Goal: Check status: Check status

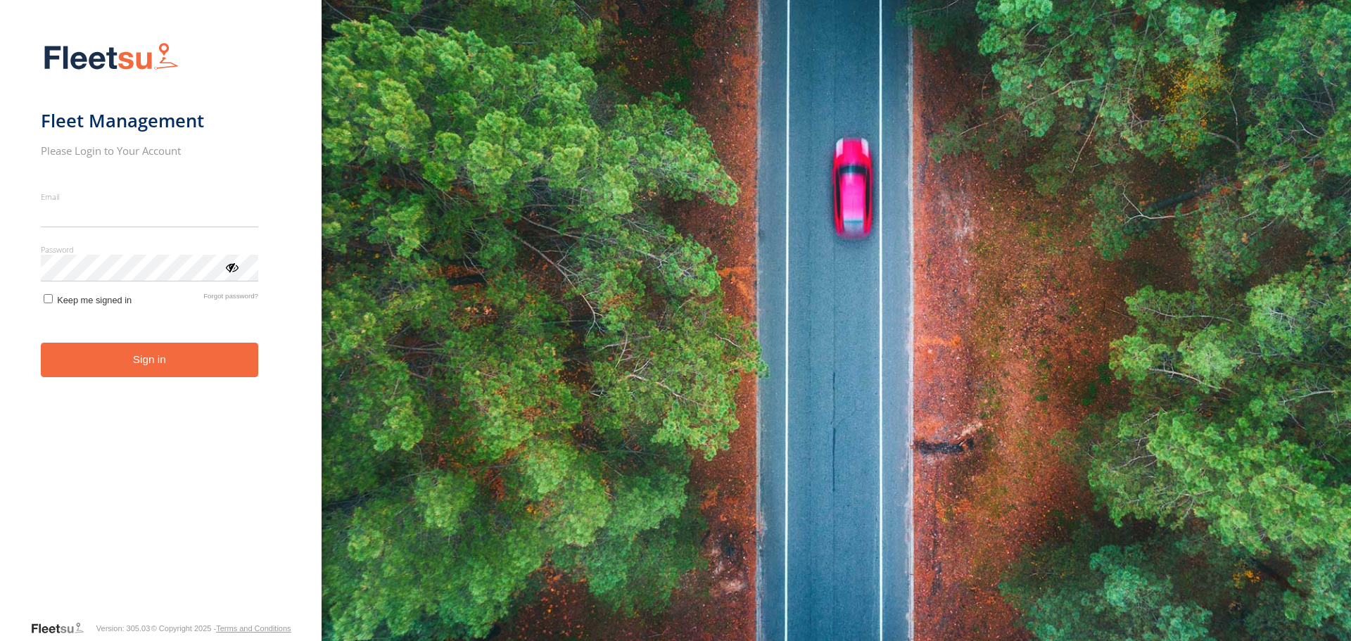
type input "**********"
click at [127, 379] on form "**********" at bounding box center [161, 327] width 240 height 586
click at [127, 358] on button "Sign in" at bounding box center [149, 360] width 217 height 34
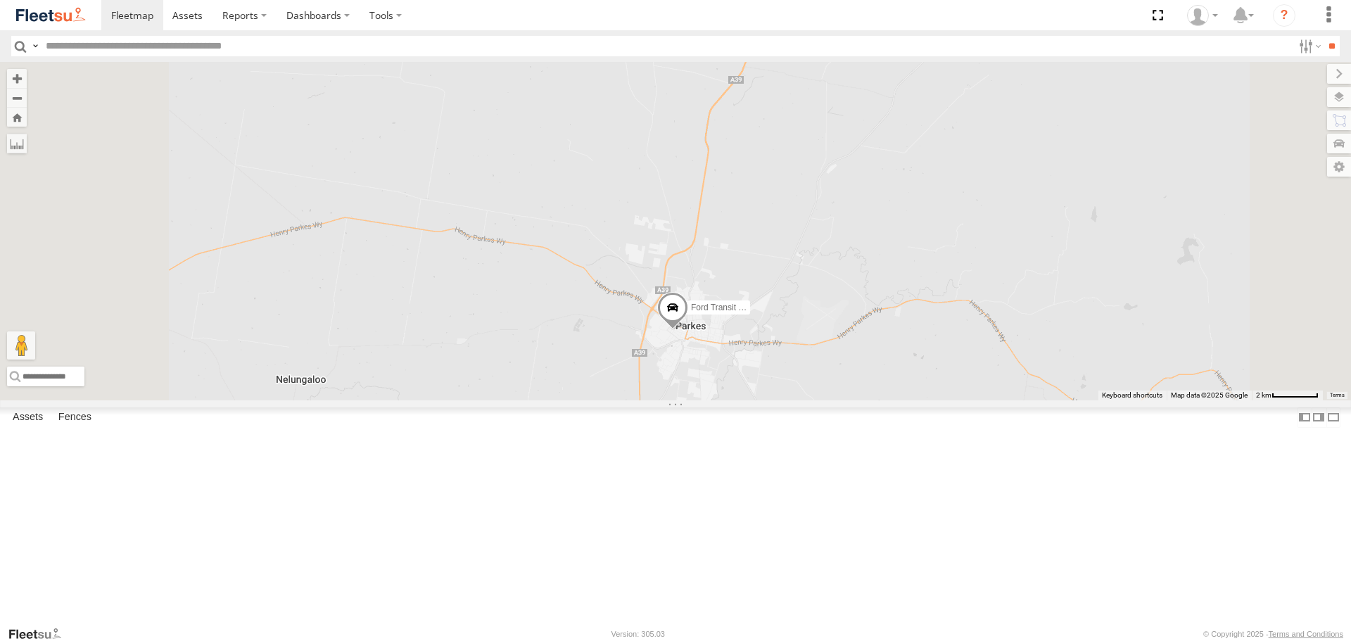
drag, startPoint x: 761, startPoint y: 384, endPoint x: 761, endPoint y: 255, distance: 128.8
click at [761, 255] on div "LDV VAN Ford Transit 2019" at bounding box center [675, 231] width 1351 height 338
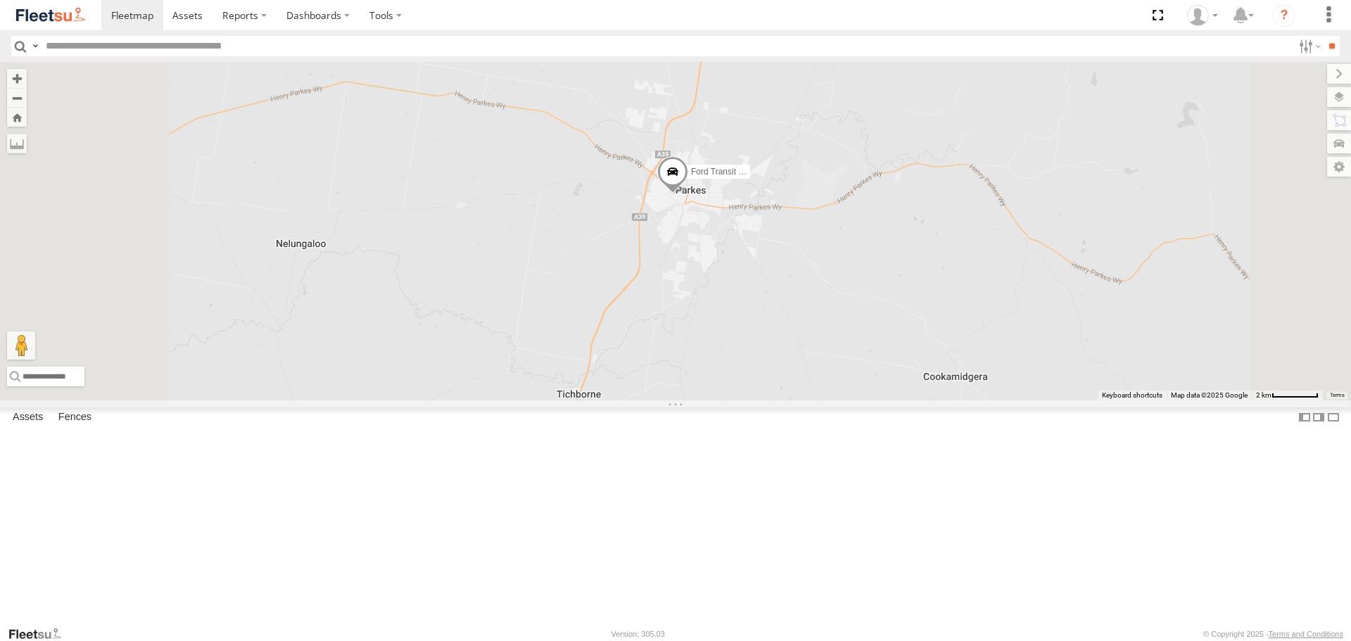
click at [688, 194] on span at bounding box center [672, 175] width 31 height 38
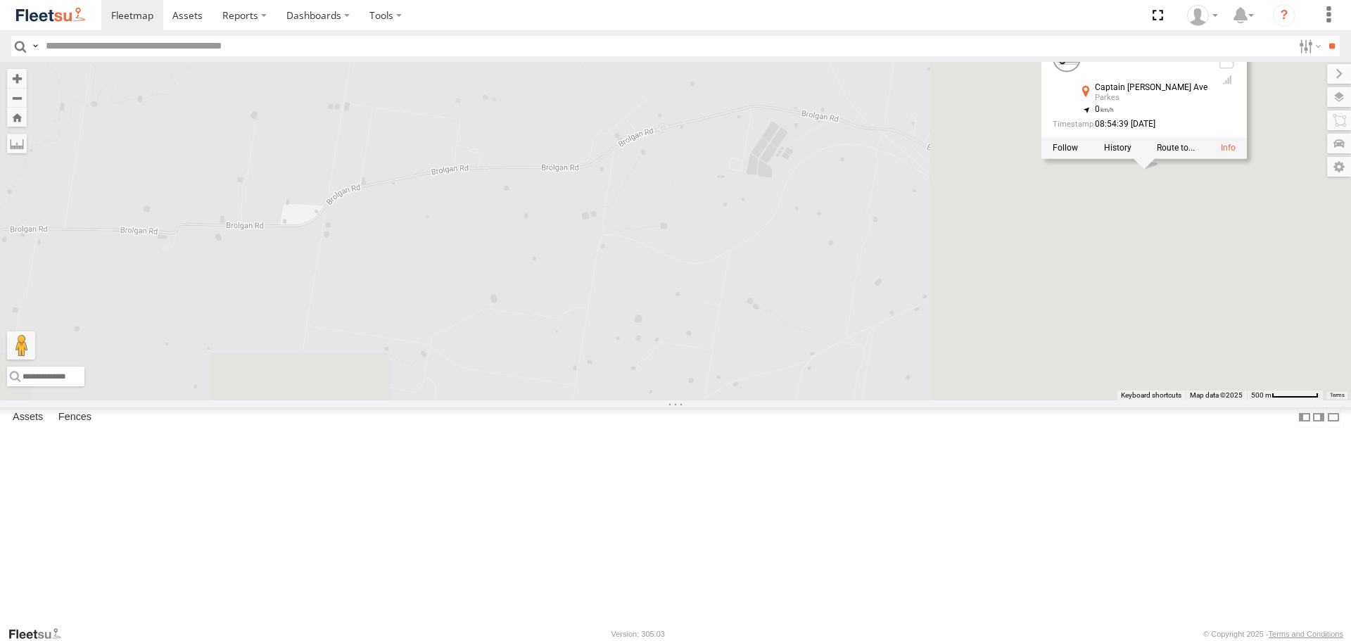
drag, startPoint x: 896, startPoint y: 478, endPoint x: 552, endPoint y: 250, distance: 412.8
click at [552, 250] on div "LDV VAN Ford Transit 2019 Ford Transit 2019 All Assets Captain Wilson Ave Parke…" at bounding box center [675, 231] width 1351 height 338
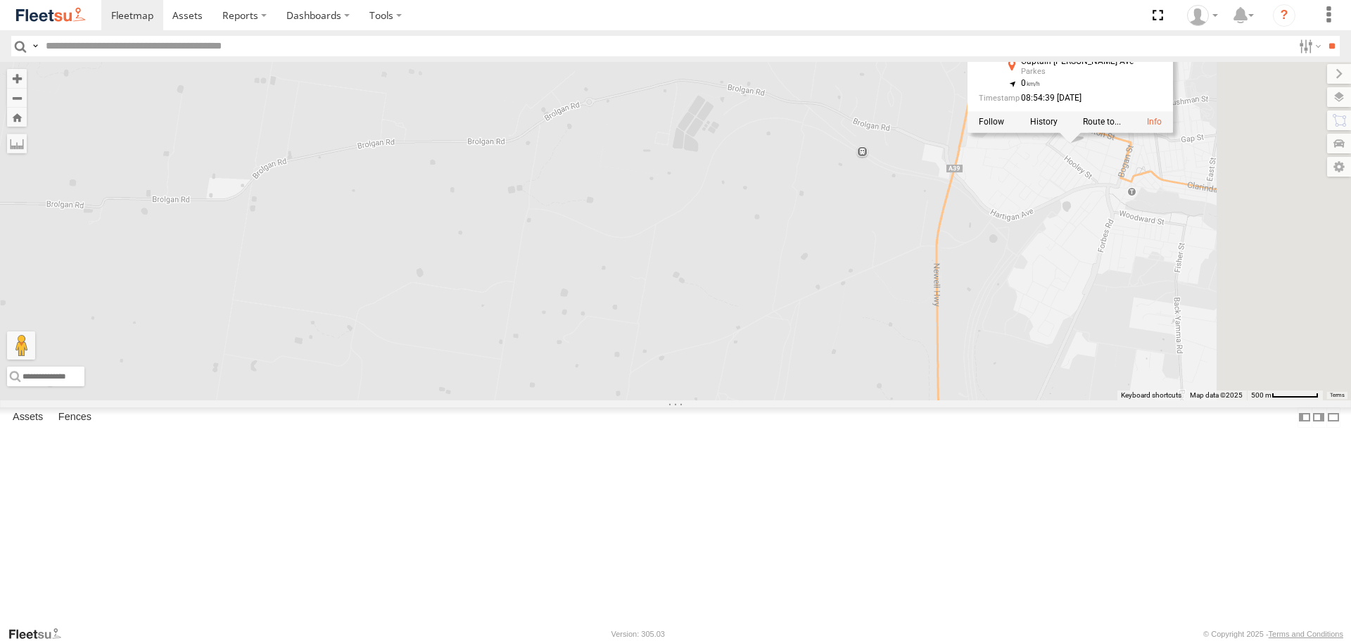
drag, startPoint x: 1151, startPoint y: 257, endPoint x: 856, endPoint y: 281, distance: 296.5
click at [856, 281] on div "LDV VAN Ford Transit 2019 Ford Transit 2019 All Assets Captain Wilson Ave Parke…" at bounding box center [675, 231] width 1351 height 338
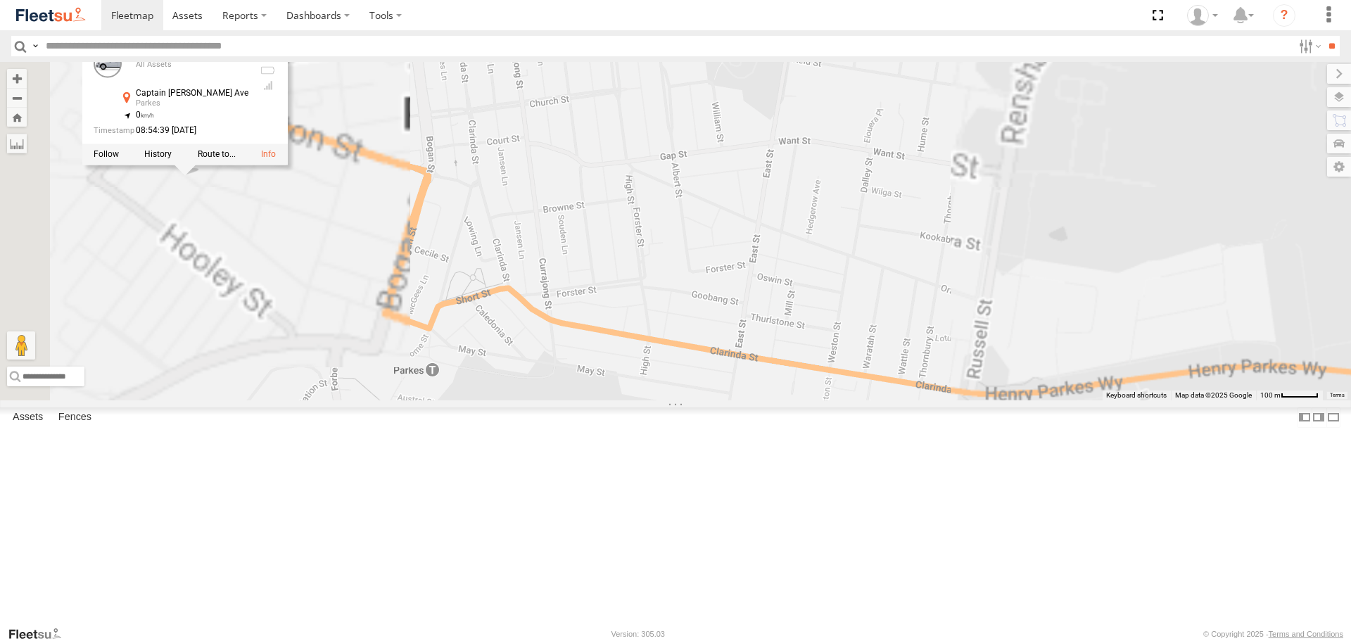
drag, startPoint x: 600, startPoint y: 290, endPoint x: 819, endPoint y: 298, distance: 219.0
click at [819, 298] on div "LDV VAN Ford Transit 2019 Ford Transit 2019 All Assets Captain Wilson Ave Parke…" at bounding box center [675, 231] width 1351 height 338
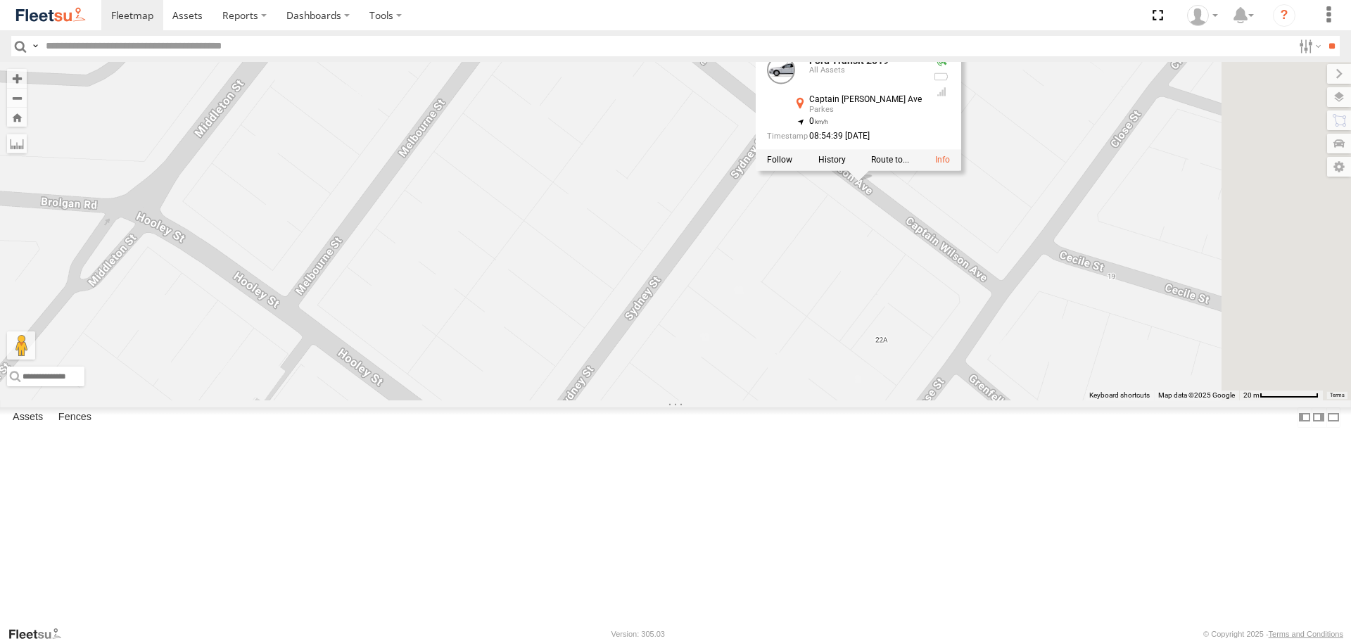
drag, startPoint x: 1116, startPoint y: 289, endPoint x: 1041, endPoint y: 355, distance: 100.2
click at [1041, 355] on div "LDV VAN Ford Transit 2019 Ford Transit 2019 All Assets Captain Wilson Ave Parke…" at bounding box center [675, 231] width 1351 height 338
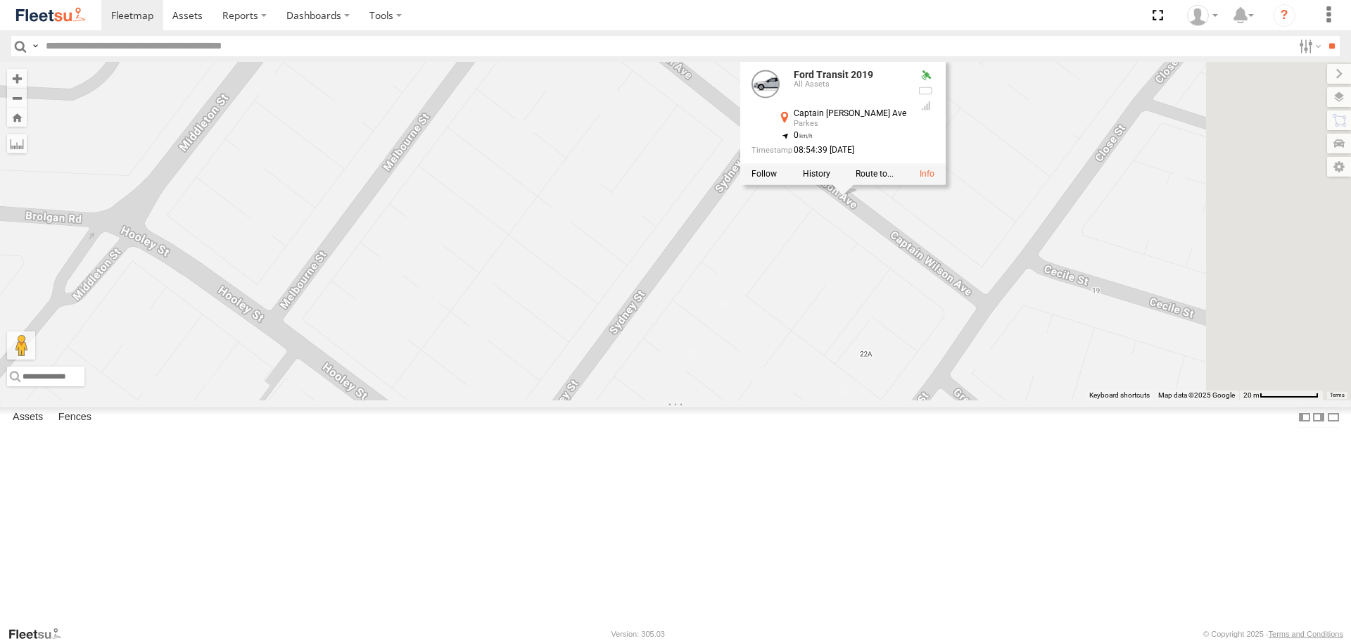
click at [952, 400] on div "LDV VAN Ford Transit 2019 Ford Transit 2019 All Assets Captain Wilson Ave Parke…" at bounding box center [675, 231] width 1351 height 338
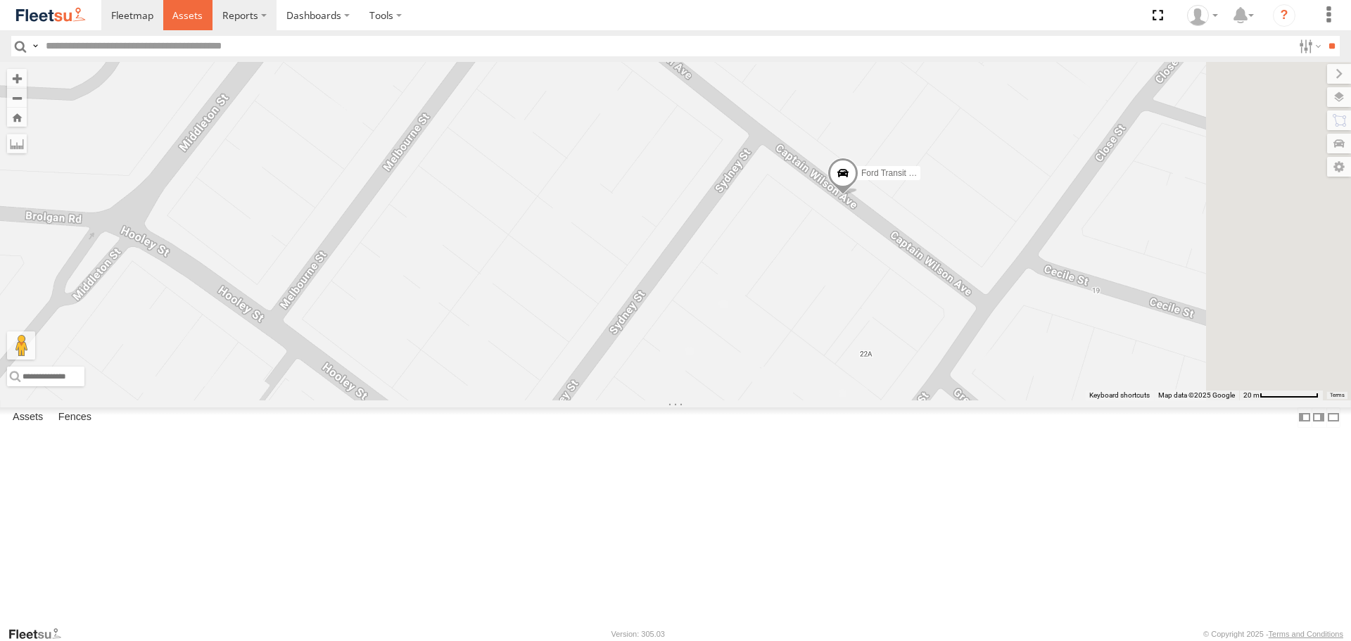
drag, startPoint x: 204, startPoint y: 23, endPoint x: 215, endPoint y: 18, distance: 12.0
click at [204, 23] on link at bounding box center [188, 15] width 50 height 30
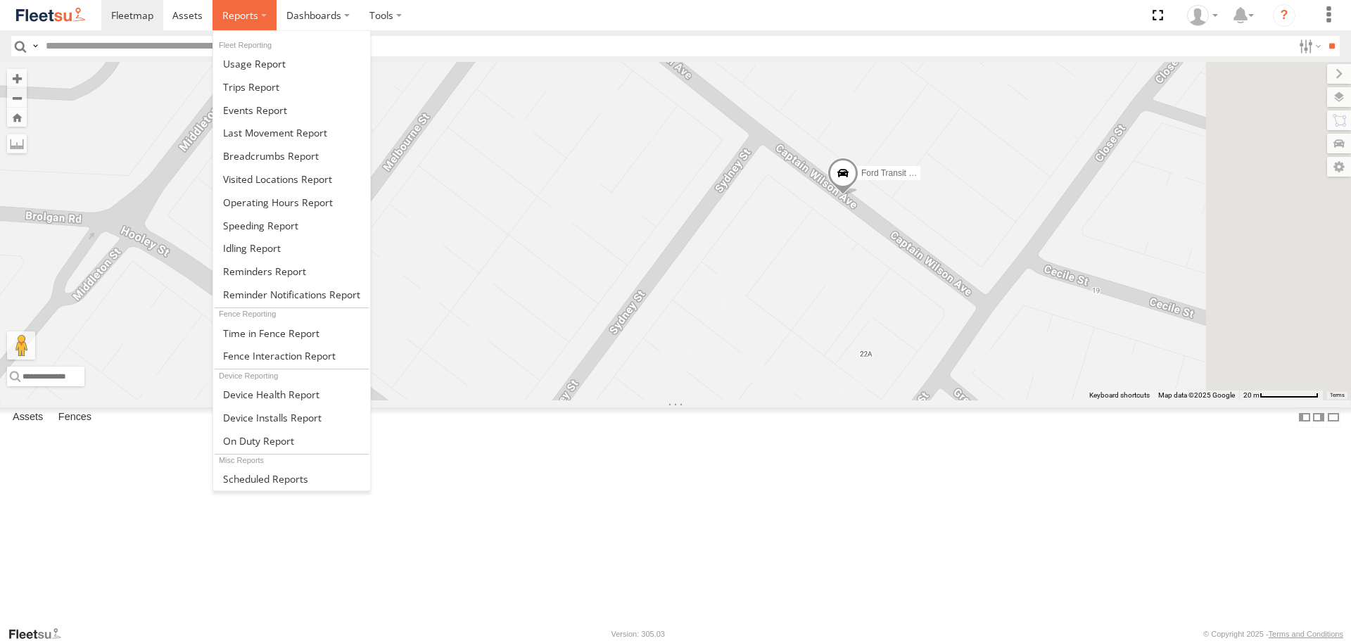
click at [235, 18] on span at bounding box center [240, 14] width 36 height 13
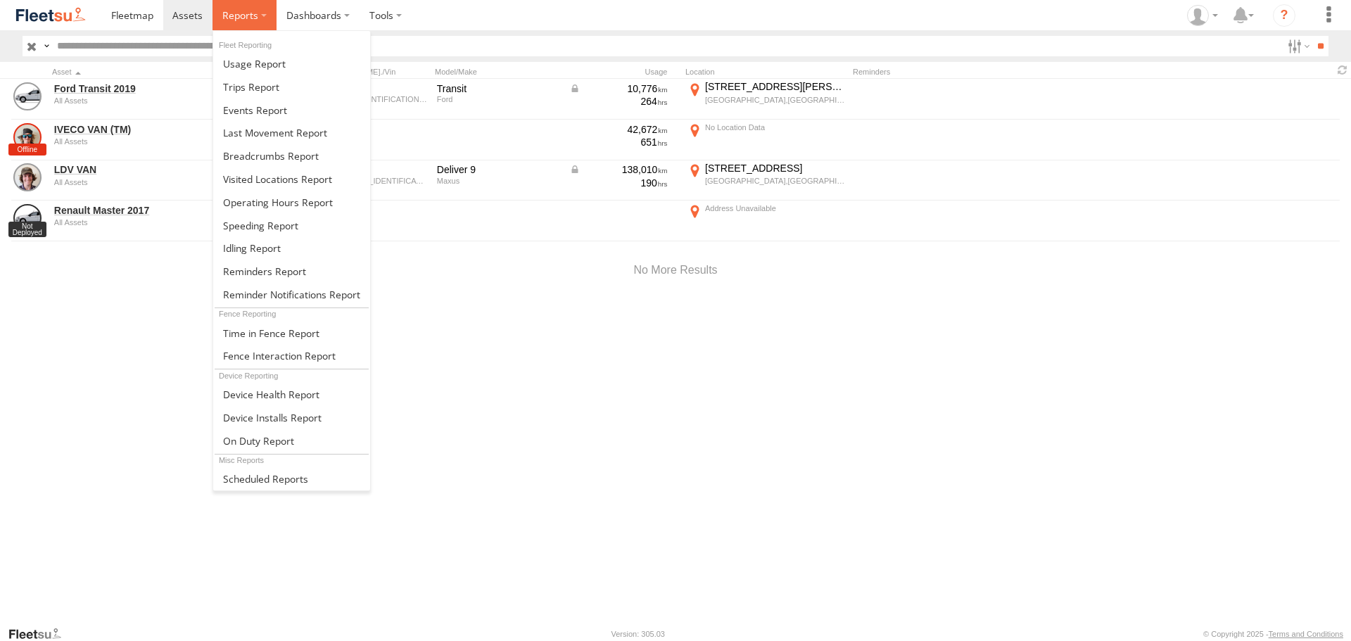
click at [242, 20] on span at bounding box center [240, 14] width 36 height 13
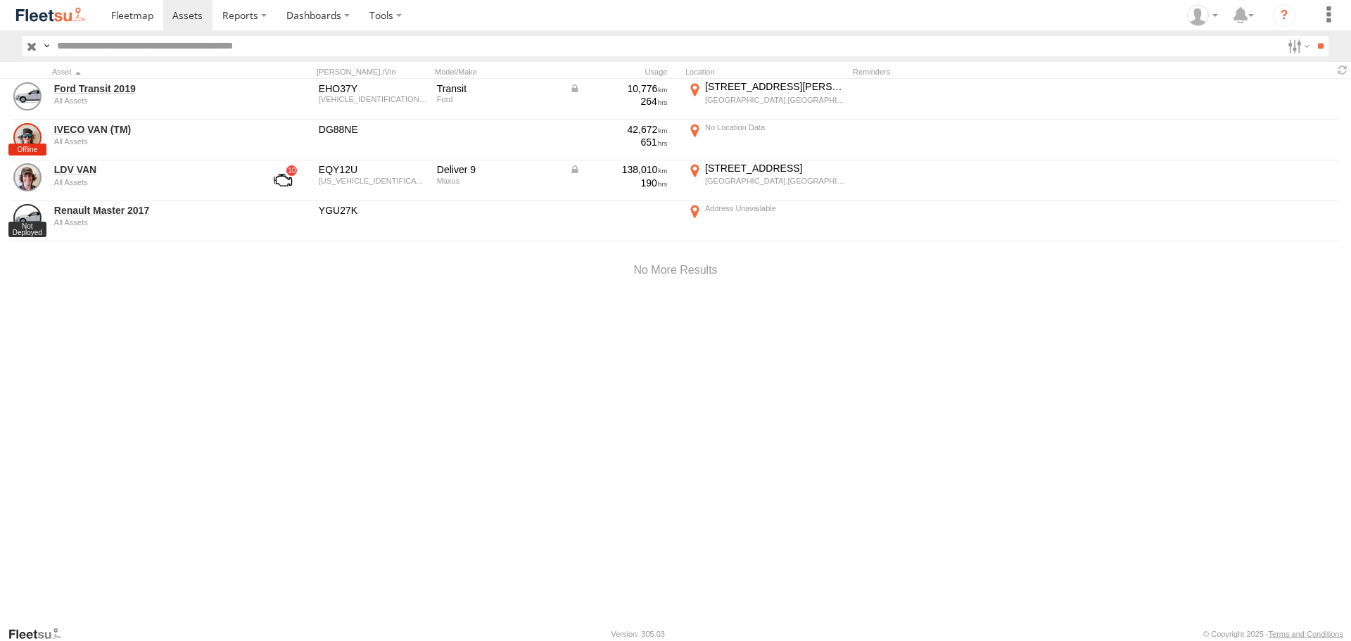
click at [557, 419] on div "Ford Transit 2019 All Assets EHO37Y WF0EXXTTREKS09288 Transit Ford 10,776 264 3…" at bounding box center [675, 352] width 1351 height 547
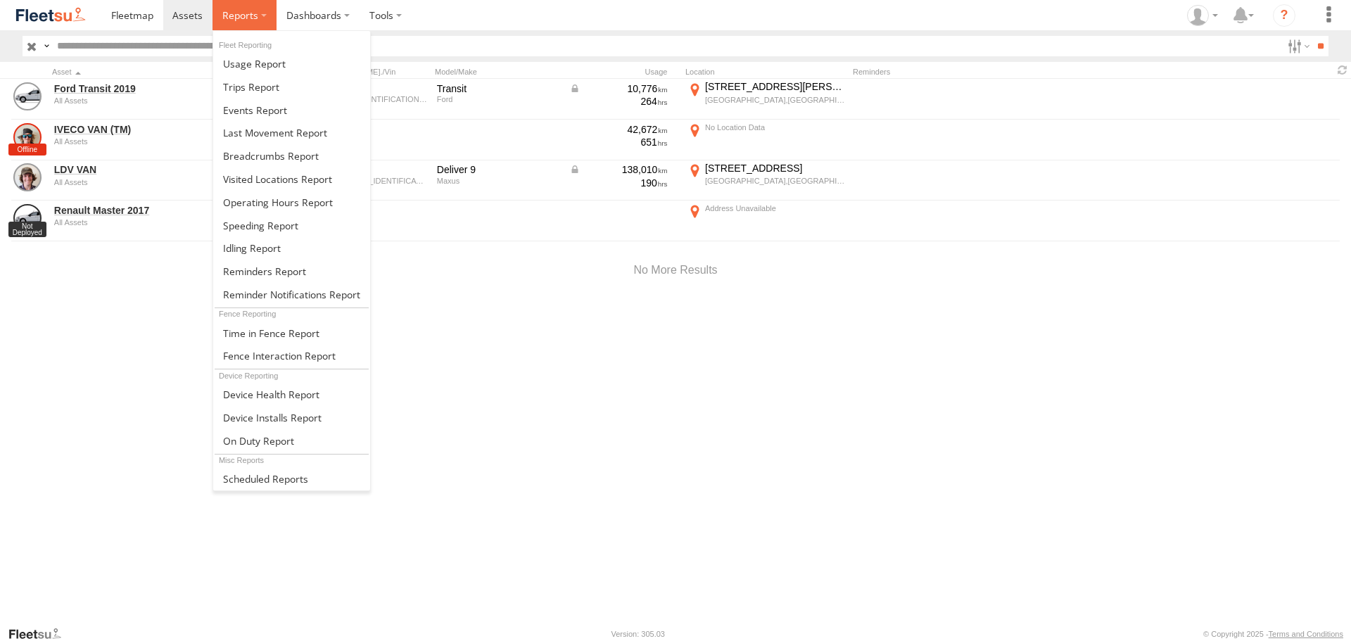
click at [227, 16] on span at bounding box center [240, 14] width 36 height 13
click at [239, 157] on span at bounding box center [271, 155] width 96 height 13
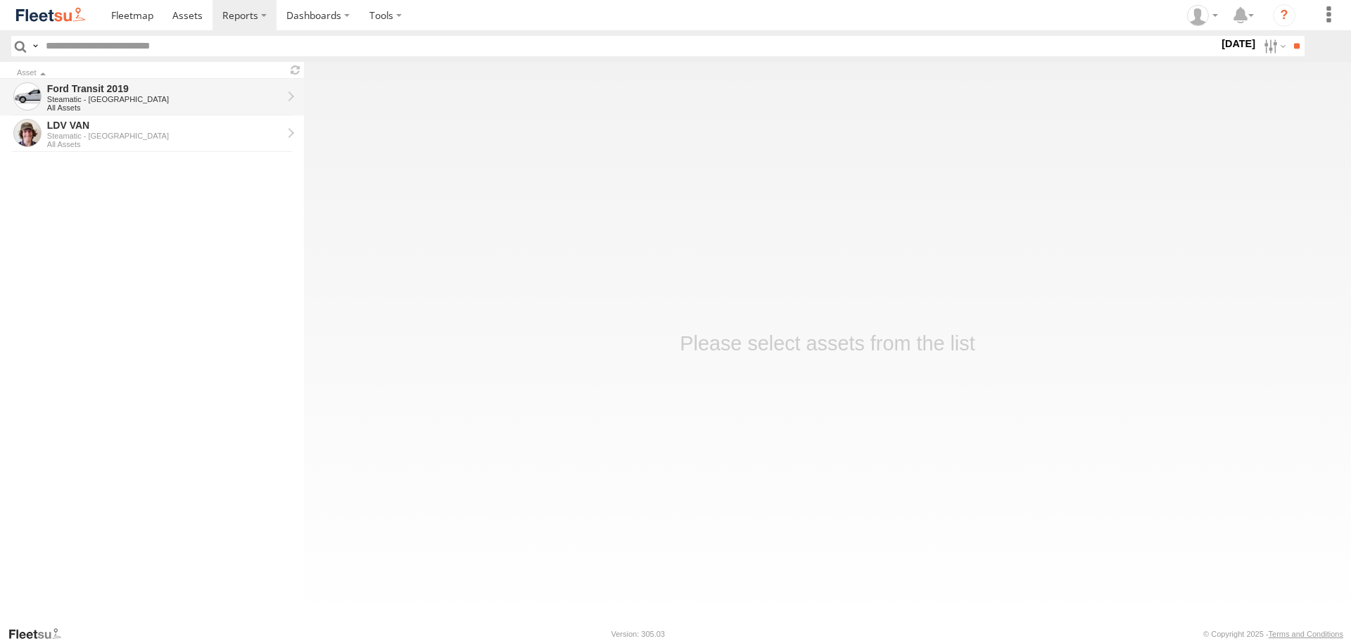
click at [101, 96] on div "Steamatic - [GEOGRAPHIC_DATA]" at bounding box center [164, 99] width 235 height 8
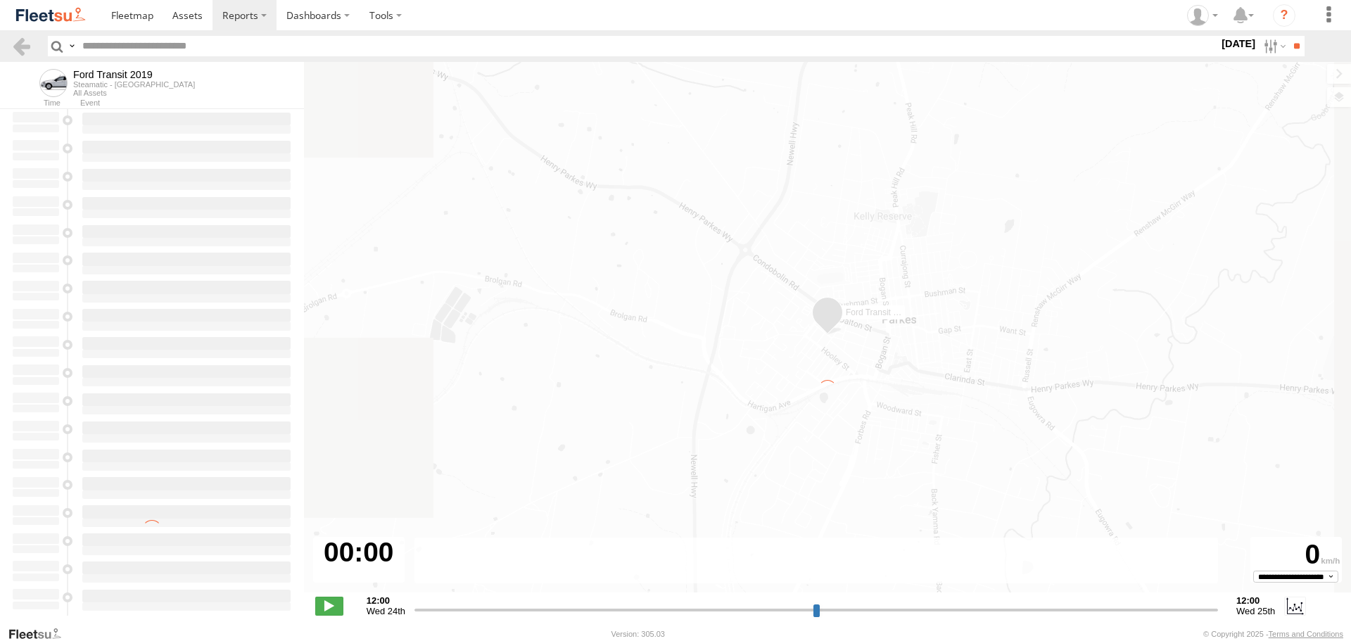
type input "**********"
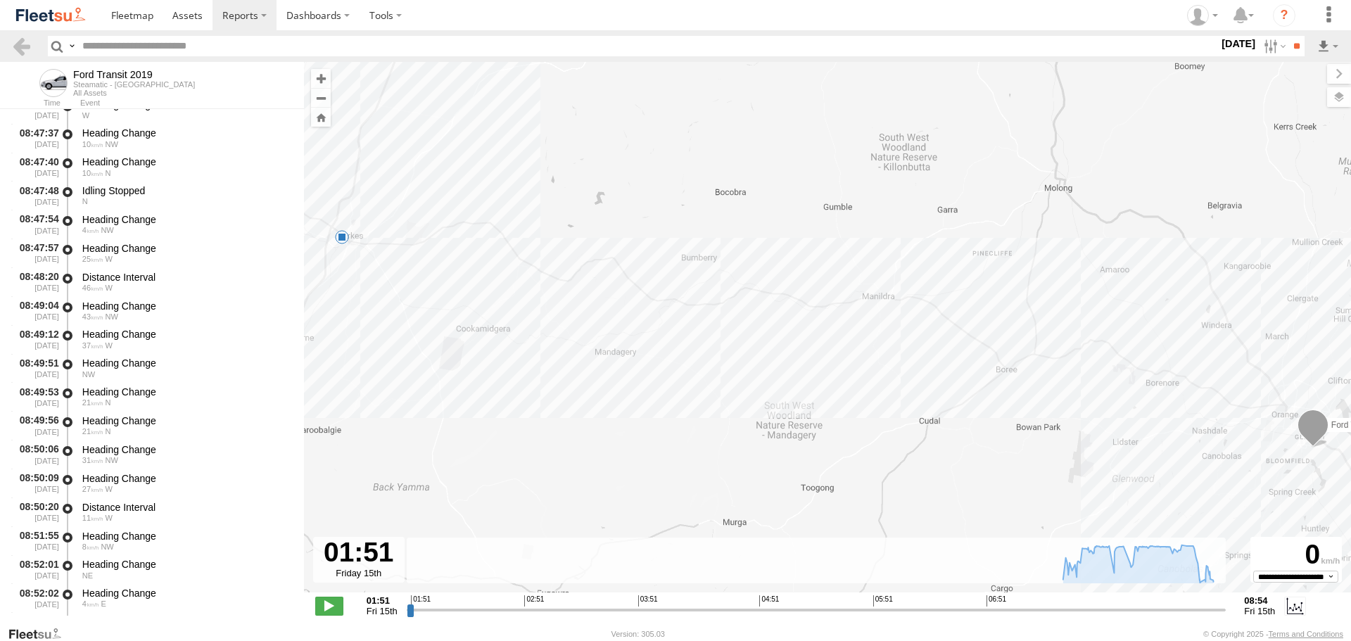
scroll to position [4176, 0]
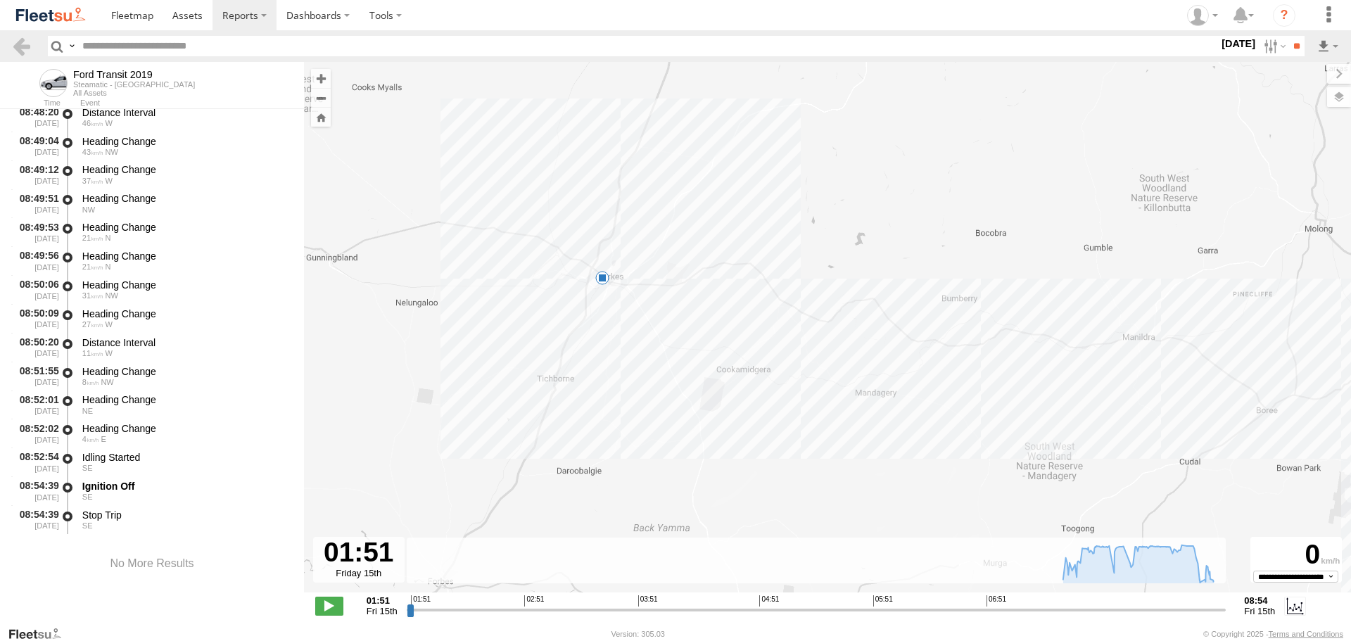
drag, startPoint x: 570, startPoint y: 286, endPoint x: 690, endPoint y: 288, distance: 119.6
click at [690, 288] on div "Ford Transit 2019 08:54 Fri" at bounding box center [827, 334] width 1047 height 545
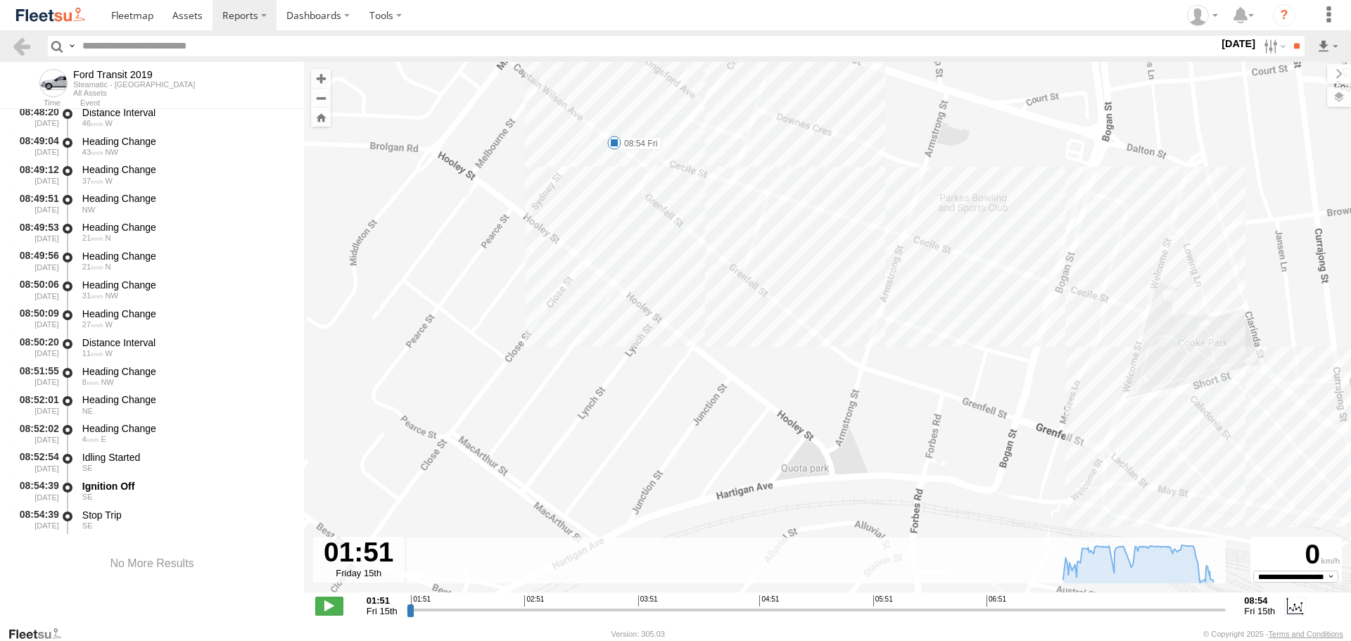
drag, startPoint x: 631, startPoint y: 152, endPoint x: 631, endPoint y: 225, distance: 73.2
click at [631, 225] on div "Ford Transit 2019 08:54 Fri" at bounding box center [827, 334] width 1047 height 545
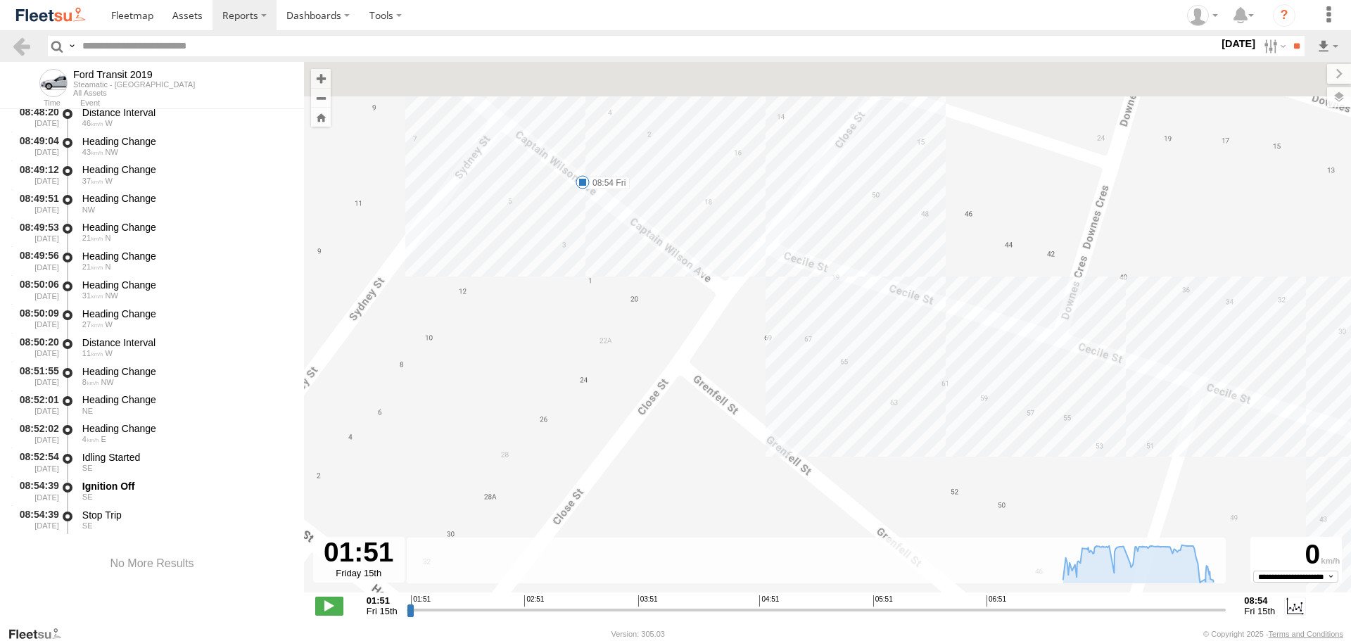
drag, startPoint x: 605, startPoint y: 170, endPoint x: 600, endPoint y: 210, distance: 39.7
click at [600, 210] on div "Ford Transit 2019 08:54 Fri" at bounding box center [827, 334] width 1047 height 545
drag, startPoint x: 555, startPoint y: 118, endPoint x: 570, endPoint y: 239, distance: 121.9
click at [570, 239] on div "Ford Transit 2019 08:54 Fri" at bounding box center [827, 334] width 1047 height 545
